Goal: Navigation & Orientation: Find specific page/section

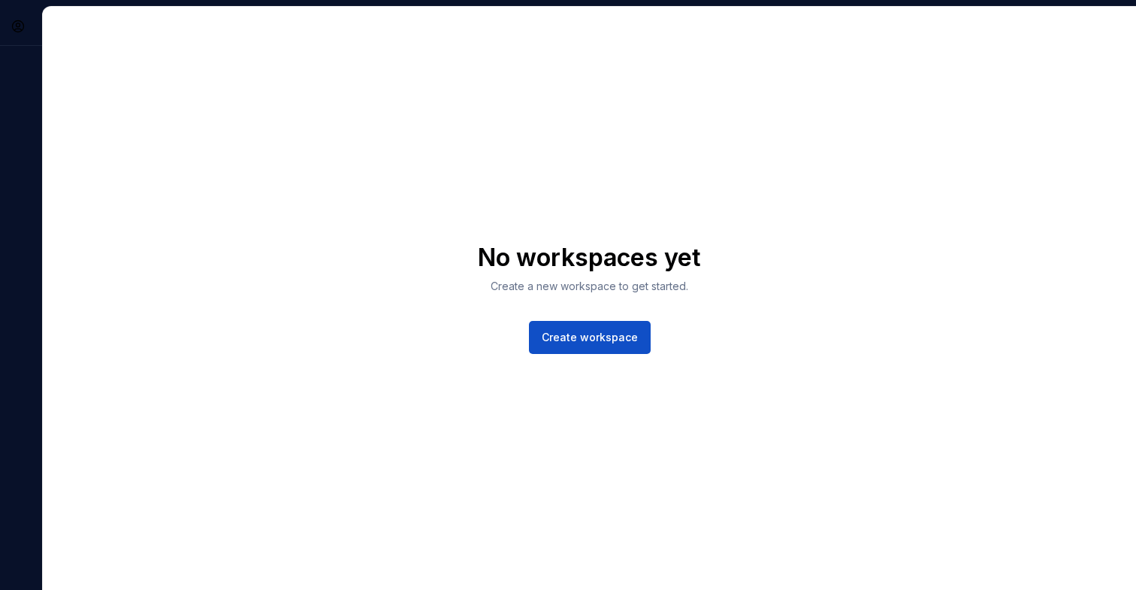
click at [833, 184] on div "No workspaces yet Create a new workspace to get started. Create workspace" at bounding box center [589, 298] width 1093 height 583
